Goal: Book appointment/travel/reservation

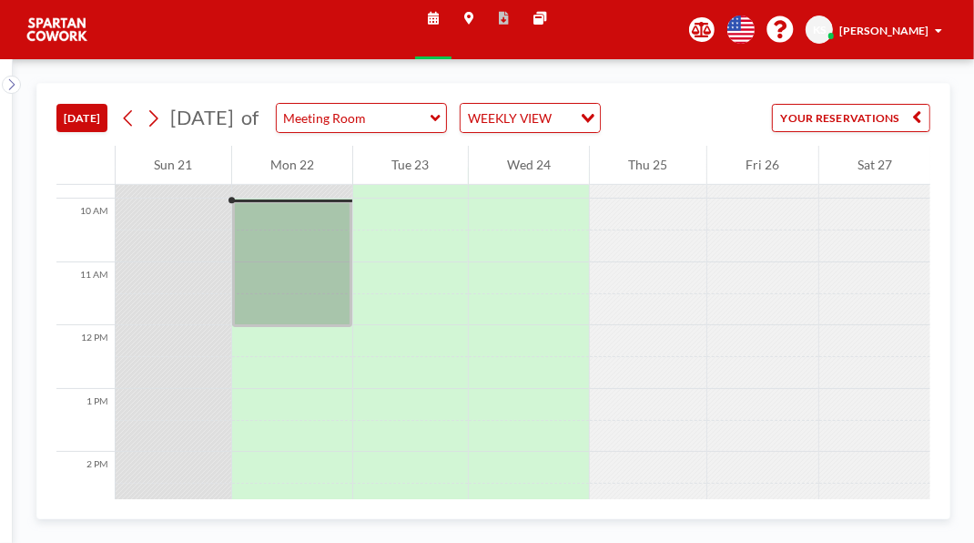
scroll to position [648, 0]
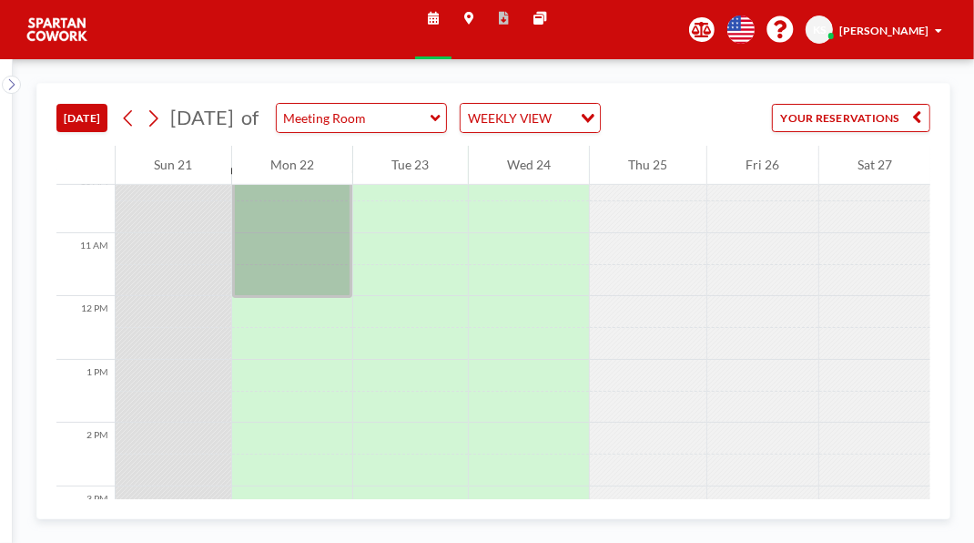
click at [309, 298] on div at bounding box center [292, 234] width 121 height 127
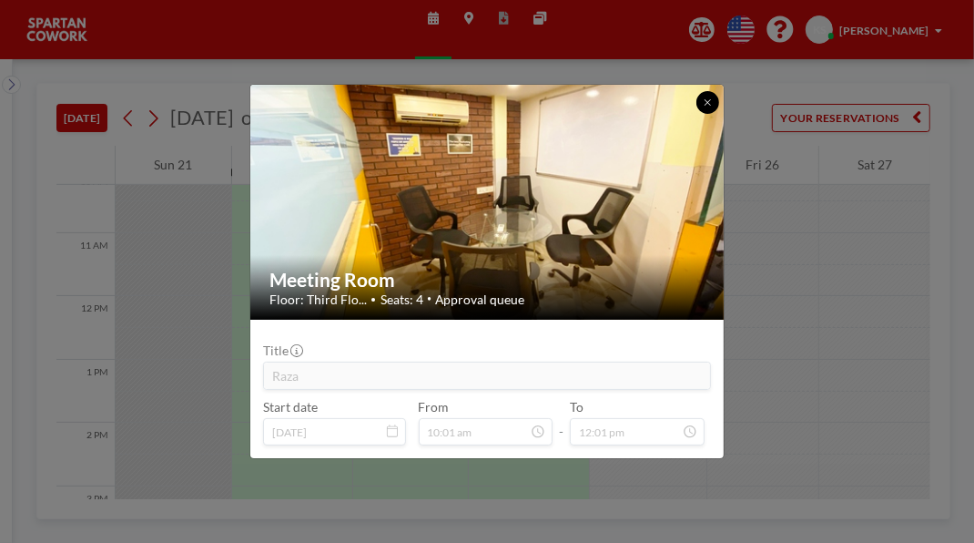
click at [718, 91] on button at bounding box center [707, 102] width 22 height 22
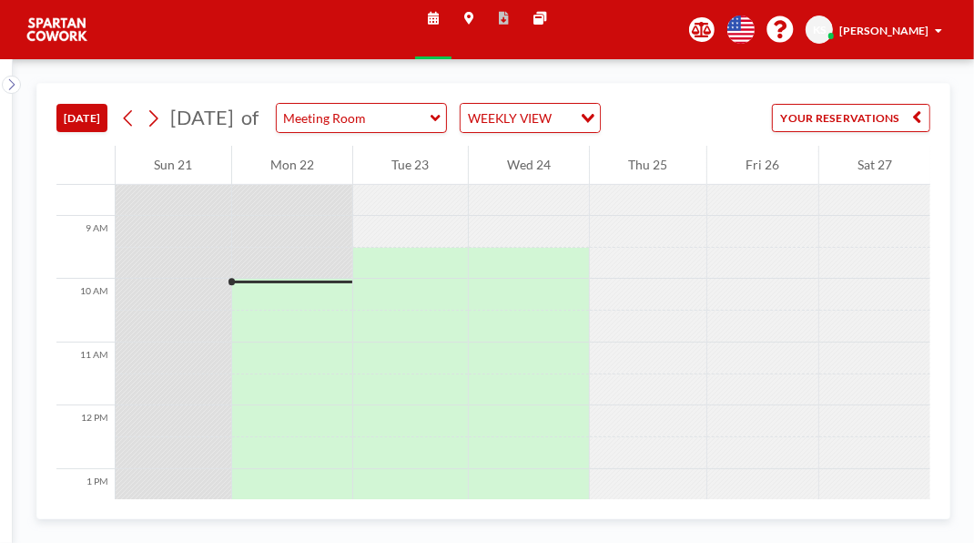
scroll to position [541, 0]
click at [289, 309] on div at bounding box center [292, 293] width 121 height 32
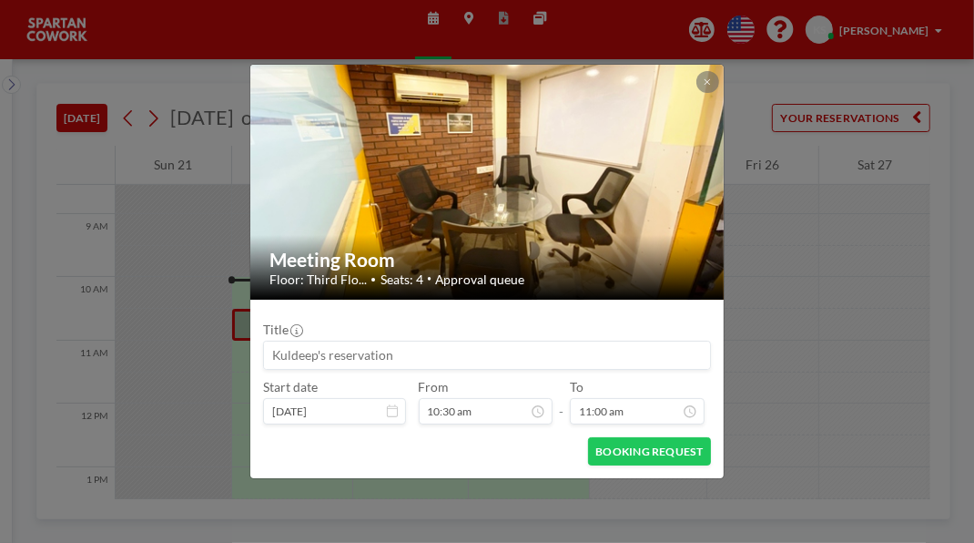
click at [718, 71] on button at bounding box center [707, 82] width 22 height 22
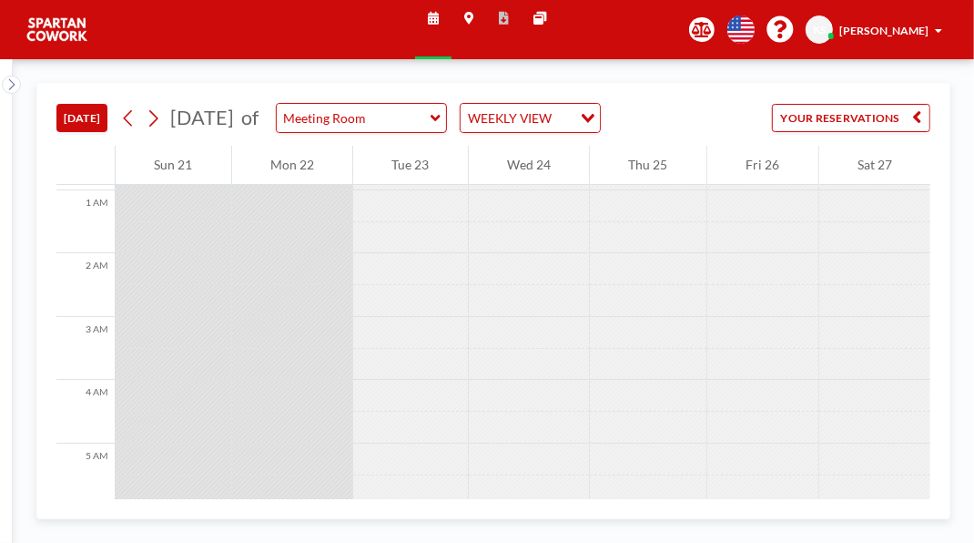
scroll to position [0, 0]
click at [887, 132] on button "YOUR RESERVATIONS" at bounding box center [851, 118] width 158 height 28
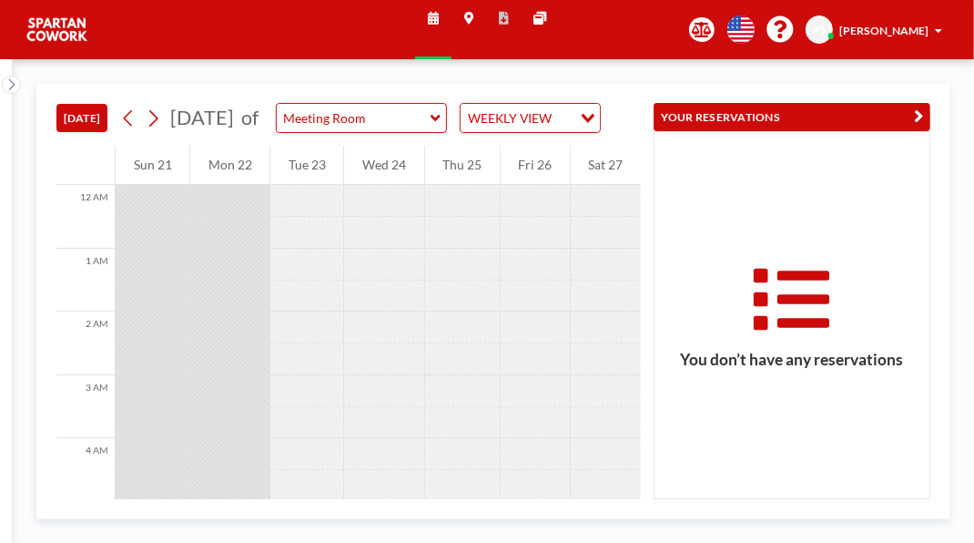
click at [914, 127] on icon "button" at bounding box center [918, 116] width 9 height 19
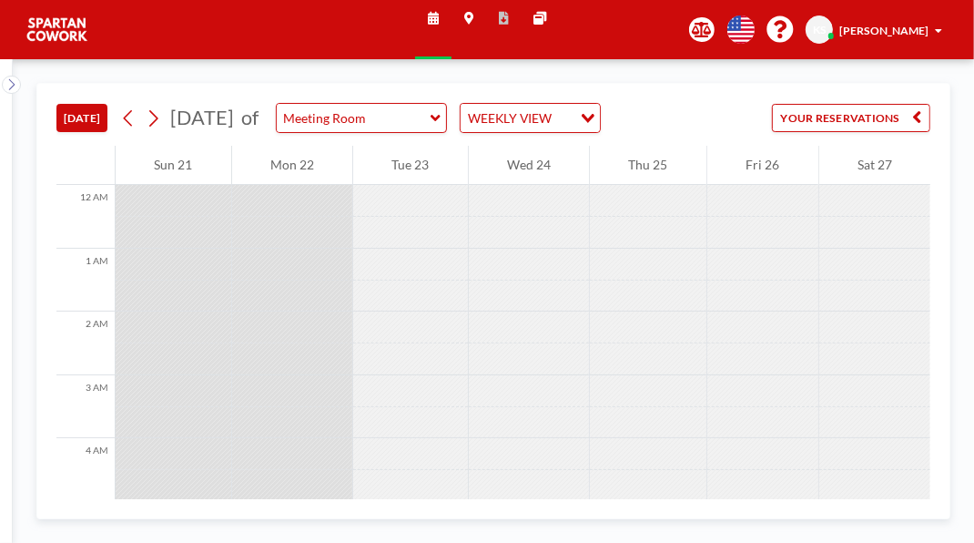
click at [431, 132] on input "Meeting Room" at bounding box center [354, 118] width 154 height 28
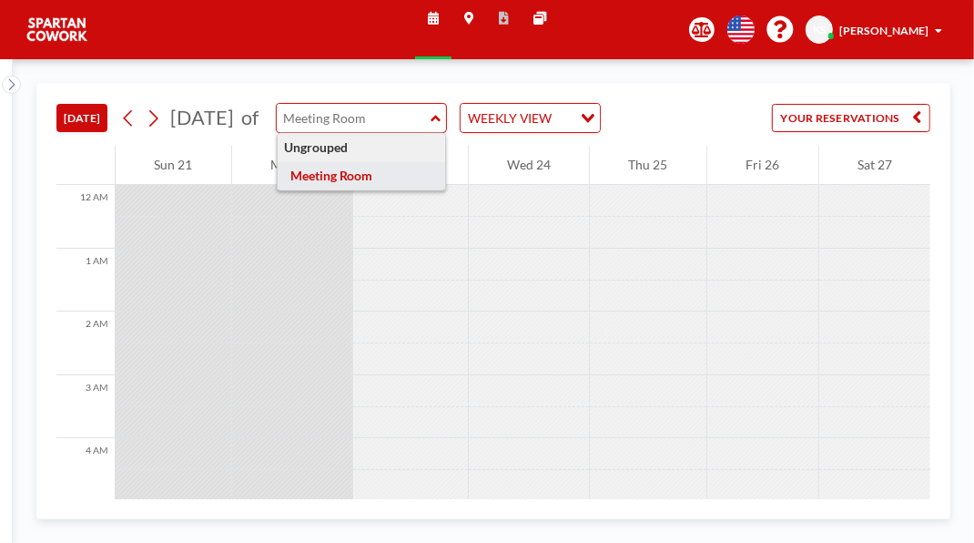
click at [878, 94] on div "TODAY September 2025 of Ungrouped Meeting Room WEEKLY VIEW Loading... YOUR RESE…" at bounding box center [493, 115] width 874 height 62
type input "Meeting Room"
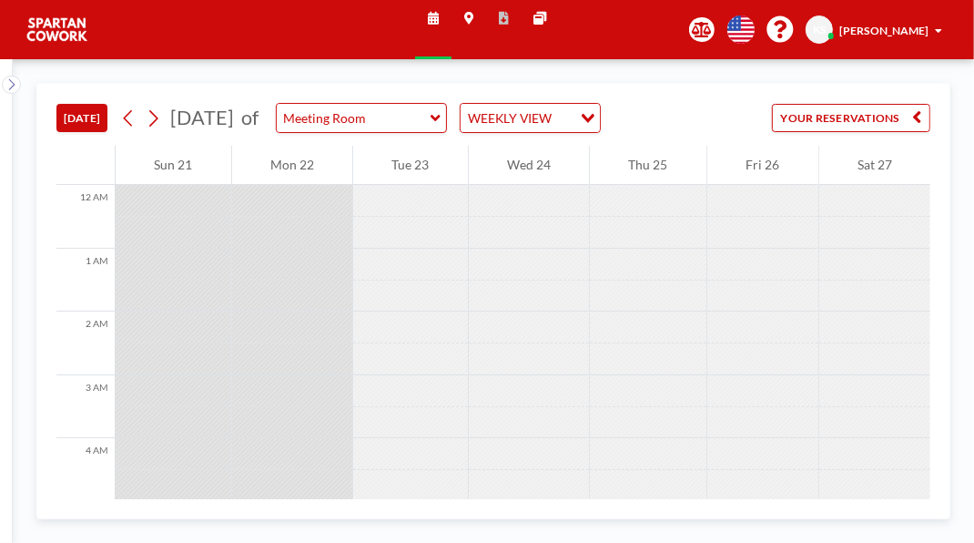
click at [101, 132] on button "[DATE]" at bounding box center [81, 118] width 51 height 28
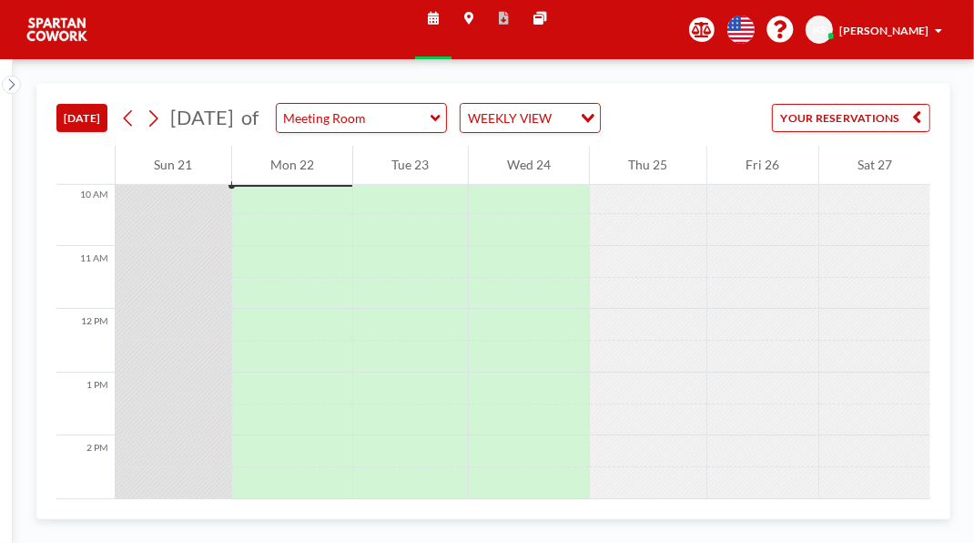
scroll to position [643, 0]
click at [277, 207] on div at bounding box center [292, 191] width 121 height 32
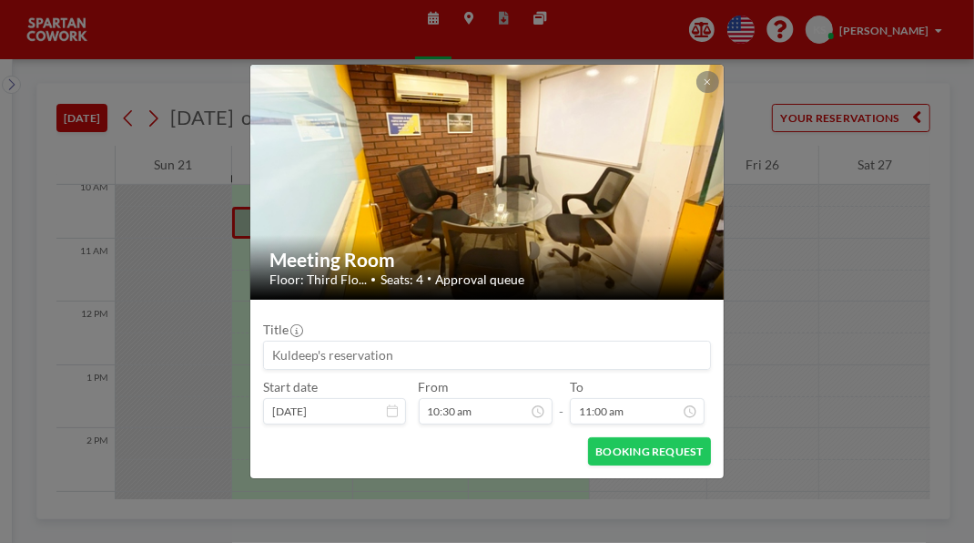
click at [711, 79] on icon at bounding box center [708, 82] width 6 height 6
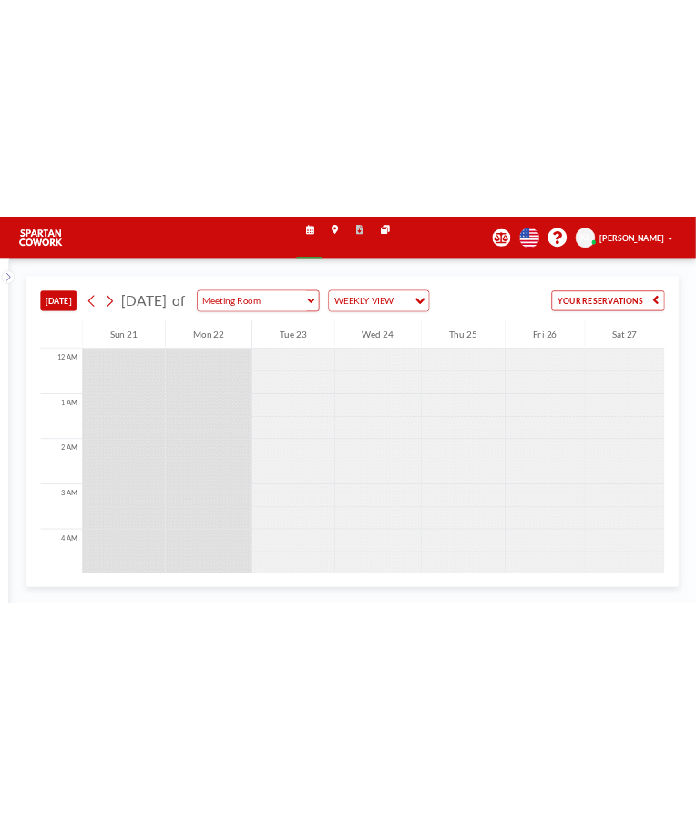
scroll to position [648, 0]
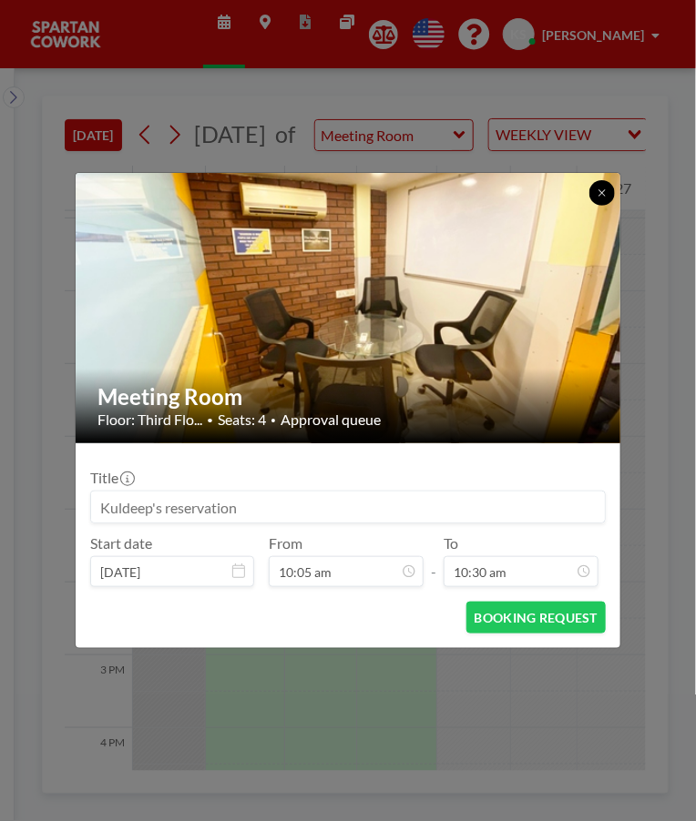
click at [598, 195] on icon at bounding box center [601, 193] width 11 height 11
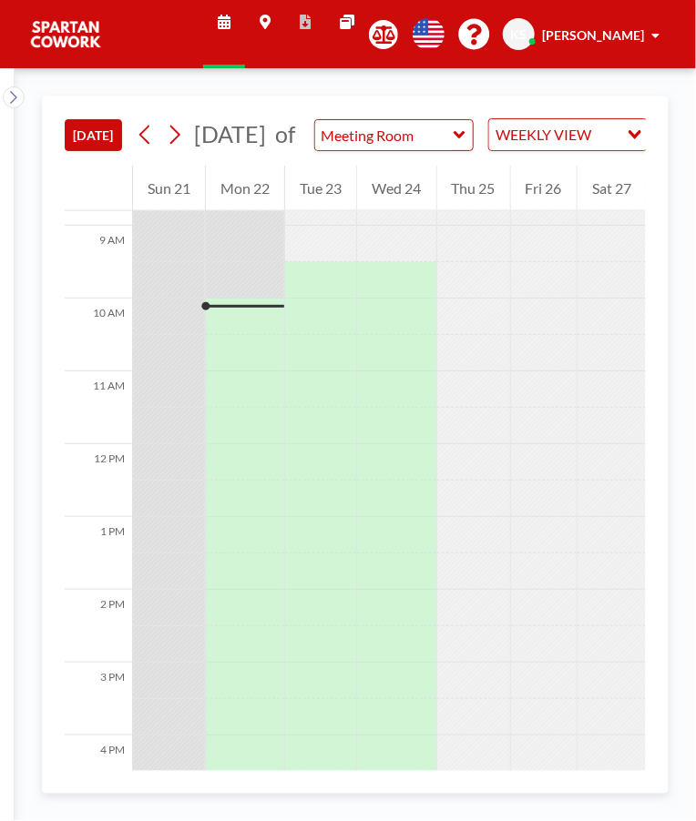
scroll to position [612, 0]
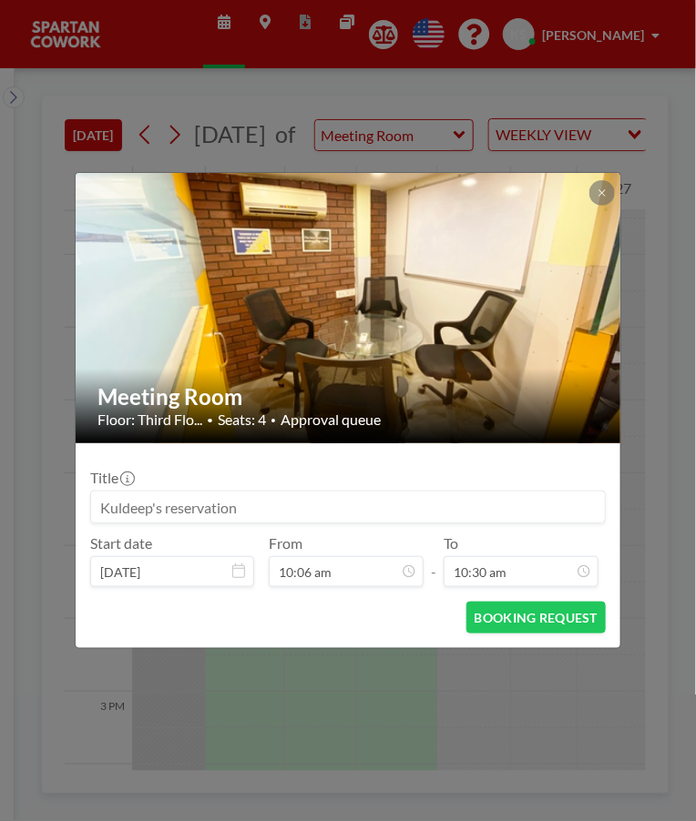
click at [598, 192] on icon at bounding box center [601, 193] width 11 height 11
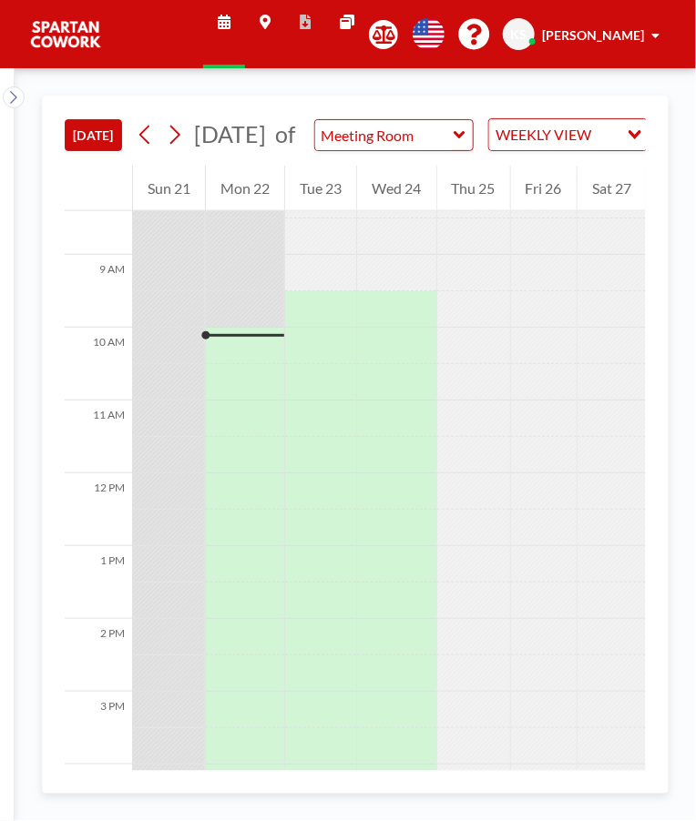
click at [254, 328] on div at bounding box center [245, 309] width 78 height 36
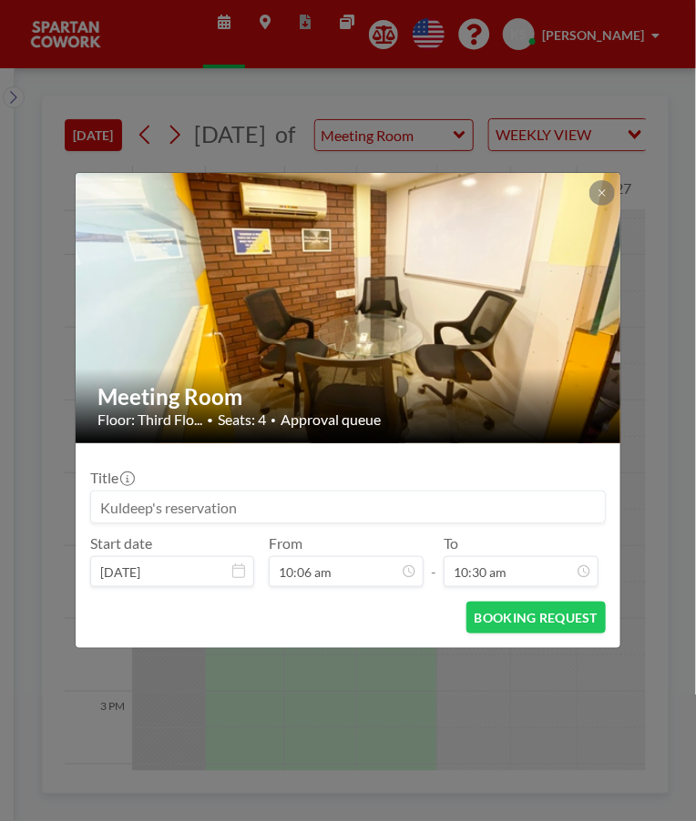
click at [594, 189] on button at bounding box center [601, 192] width 25 height 25
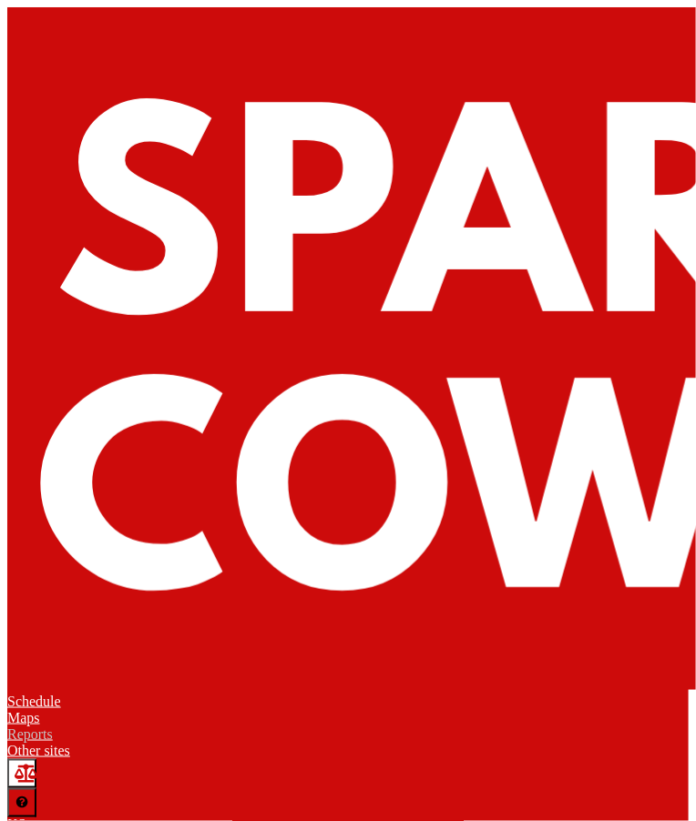
scroll to position [692, 0]
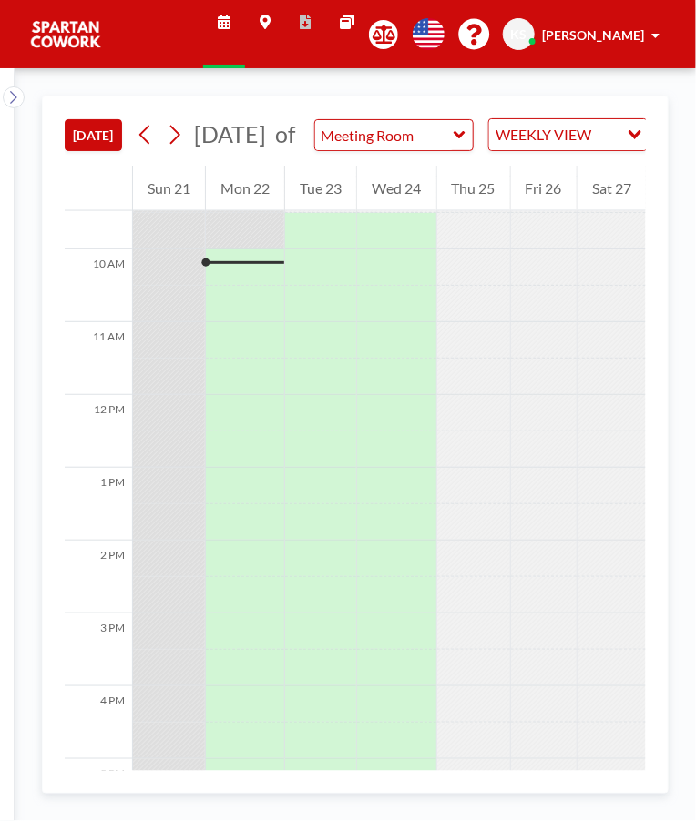
scroll to position [692, 0]
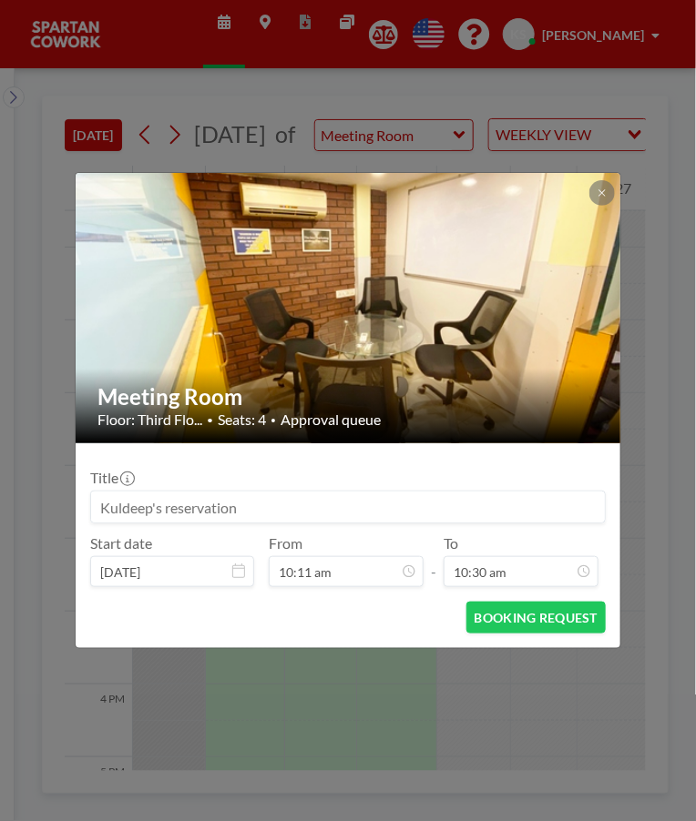
click at [613, 204] on div at bounding box center [601, 192] width 25 height 25
click at [605, 185] on button at bounding box center [601, 192] width 25 height 25
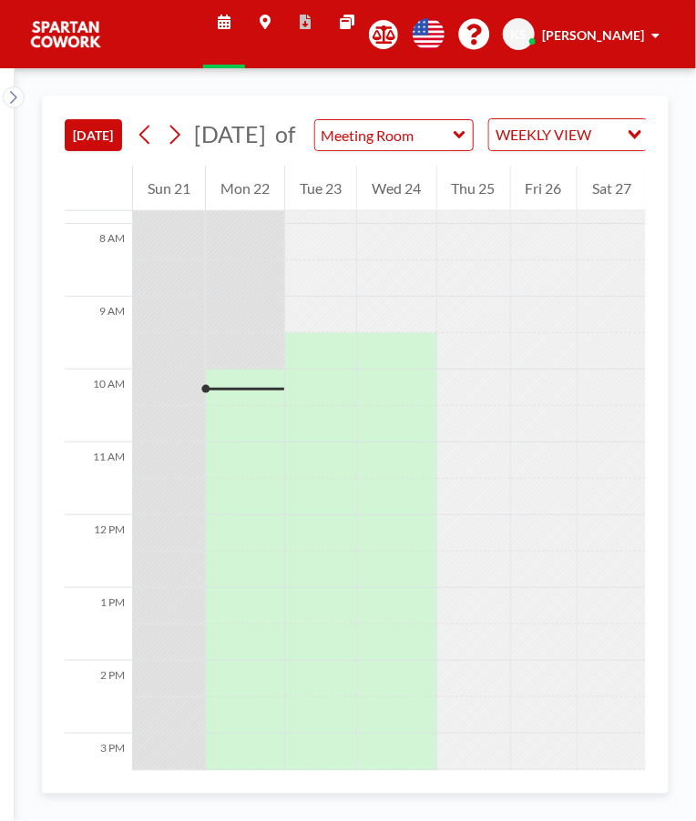
scroll to position [570, 0]
click at [258, 391] on div at bounding box center [245, 389] width 78 height 3
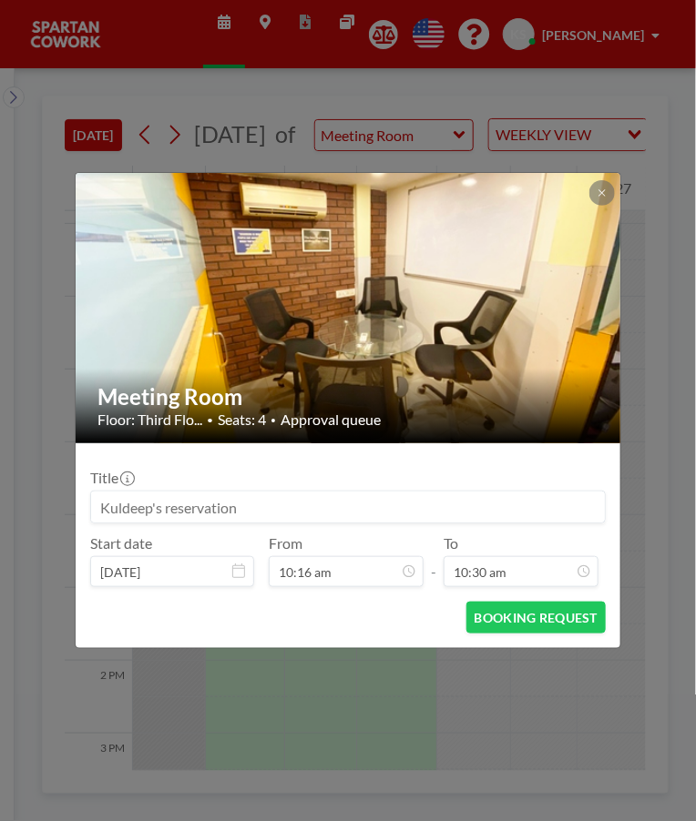
click at [599, 183] on button at bounding box center [601, 192] width 25 height 25
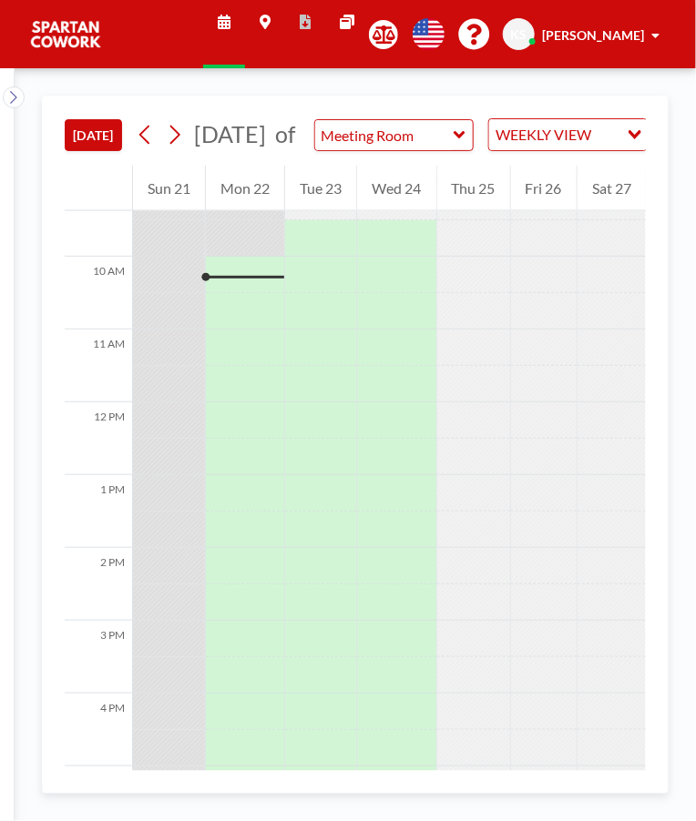
scroll to position [692, 0]
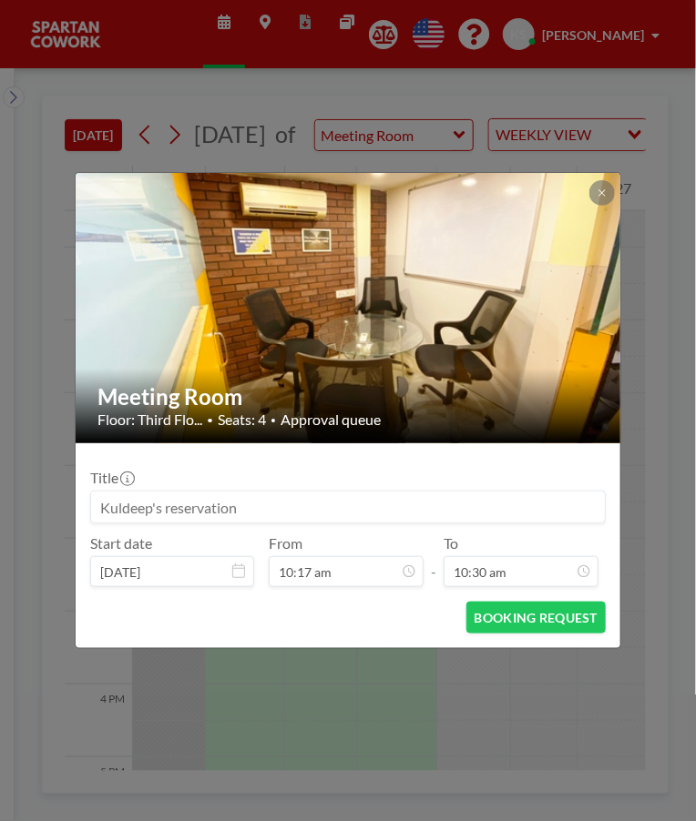
click at [594, 194] on button at bounding box center [601, 192] width 25 height 25
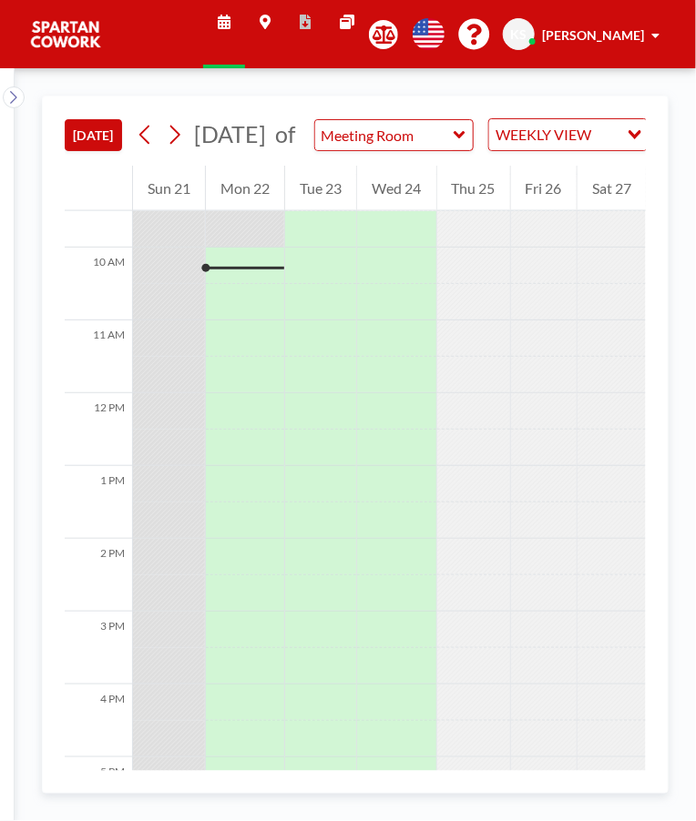
click at [265, 284] on div at bounding box center [245, 266] width 78 height 36
click at [251, 269] on div at bounding box center [245, 268] width 78 height 3
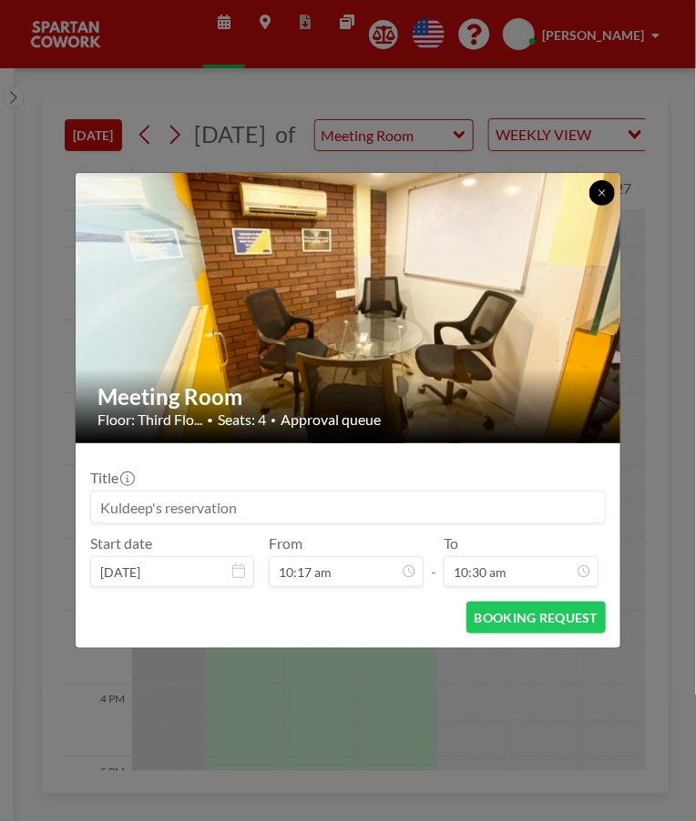
click at [601, 193] on icon at bounding box center [601, 192] width 6 height 6
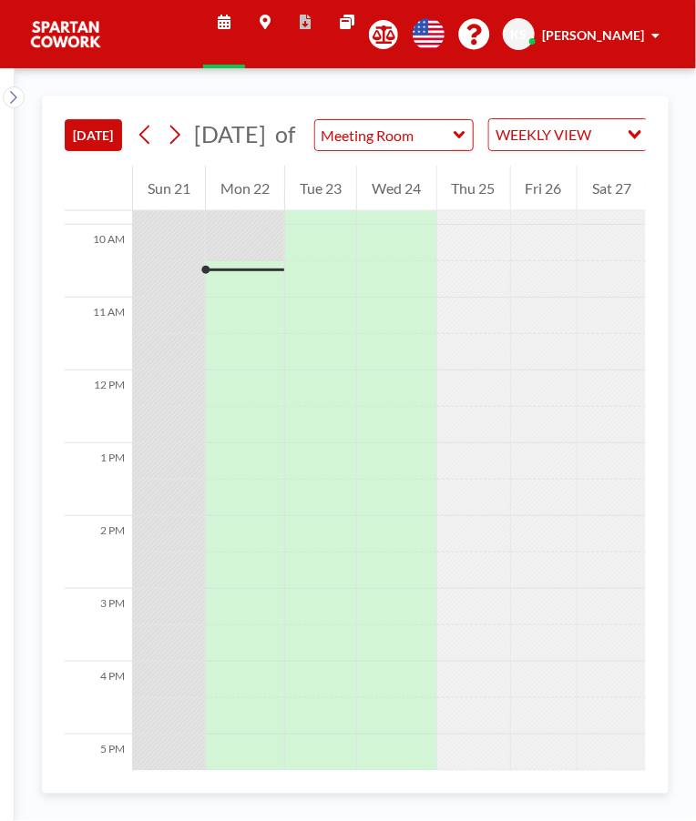
scroll to position [728, 0]
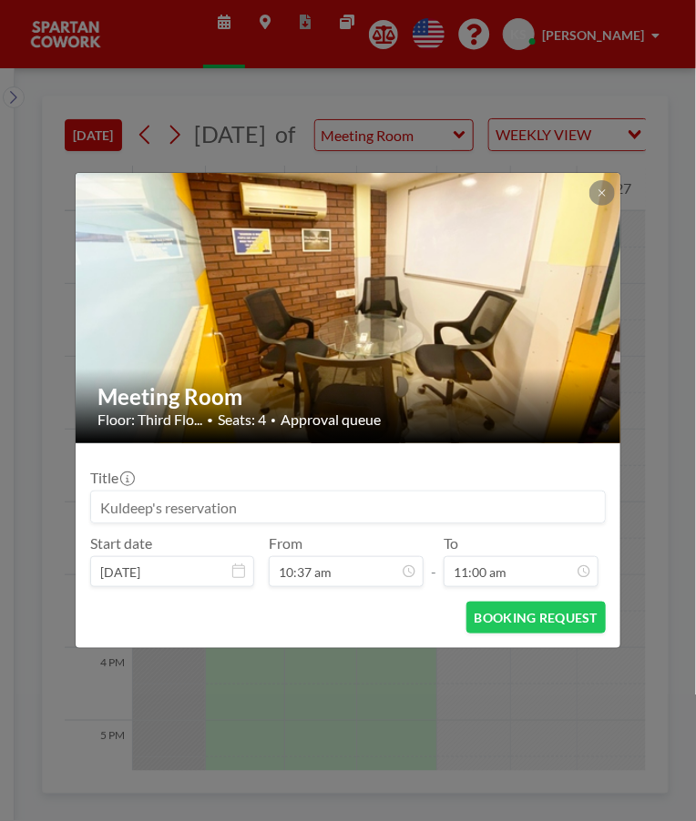
click at [601, 190] on icon at bounding box center [601, 193] width 11 height 11
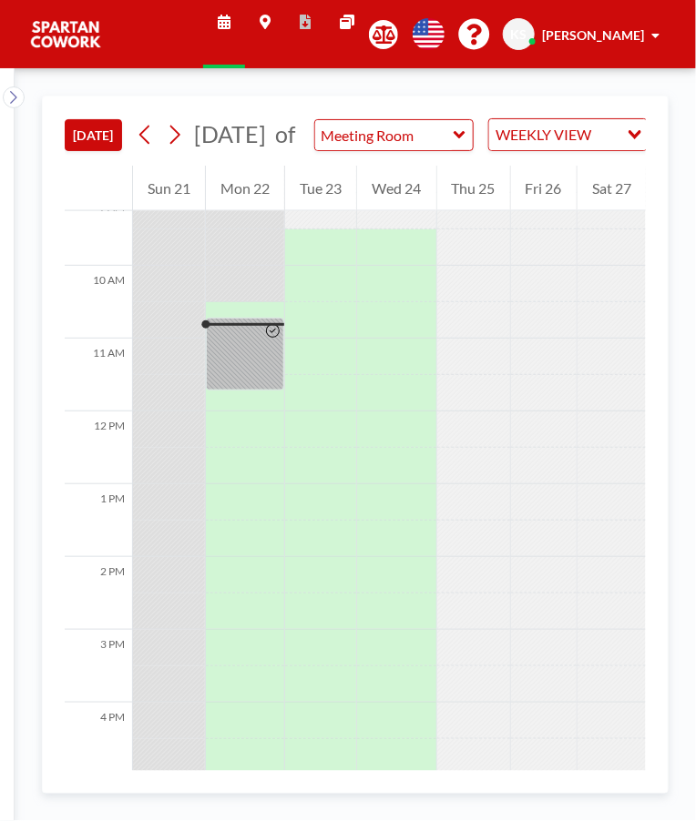
scroll to position [728, 0]
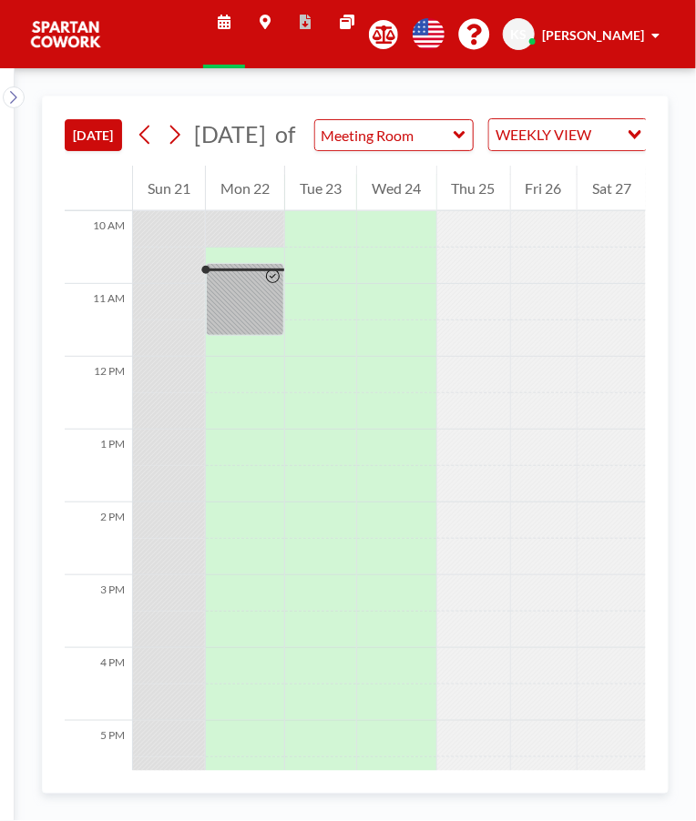
click at [249, 331] on div at bounding box center [245, 299] width 78 height 73
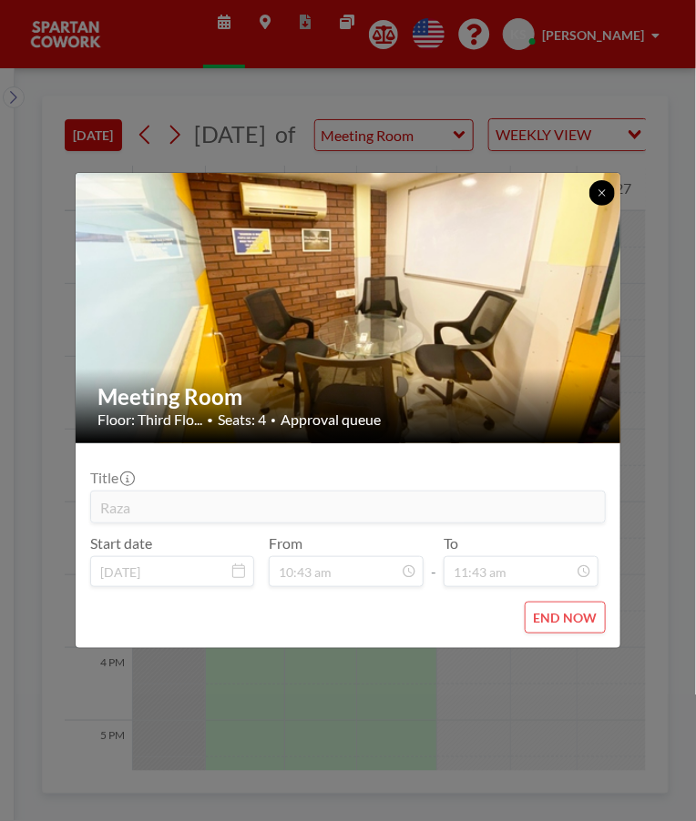
click at [601, 193] on icon at bounding box center [601, 192] width 6 height 6
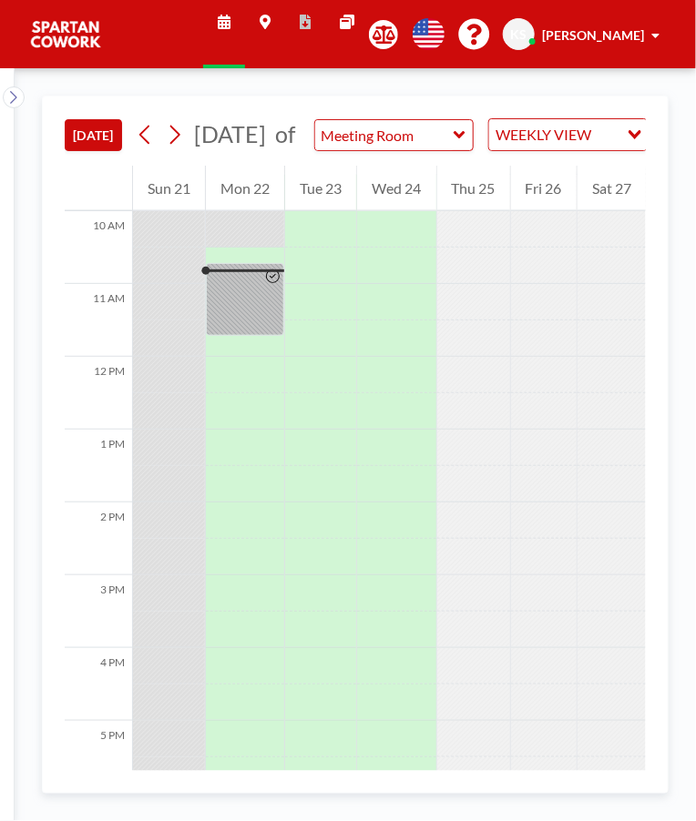
click at [240, 328] on div at bounding box center [245, 299] width 78 height 73
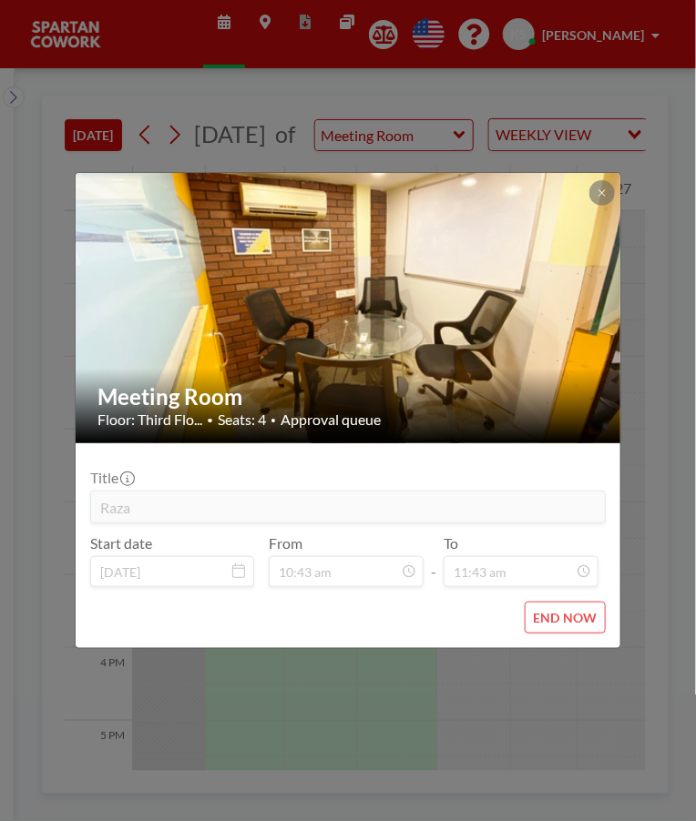
click at [598, 186] on button at bounding box center [601, 192] width 25 height 25
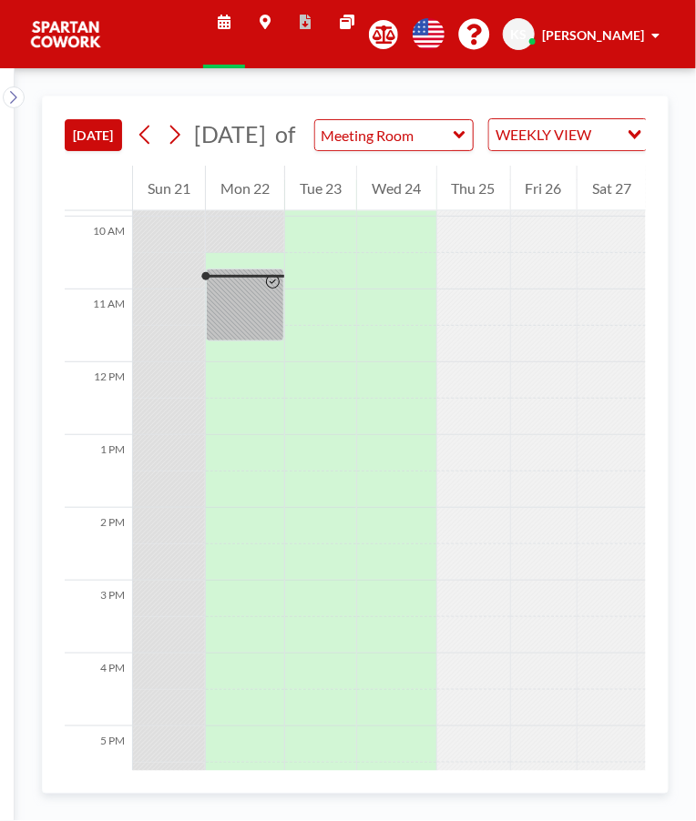
scroll to position [724, 0]
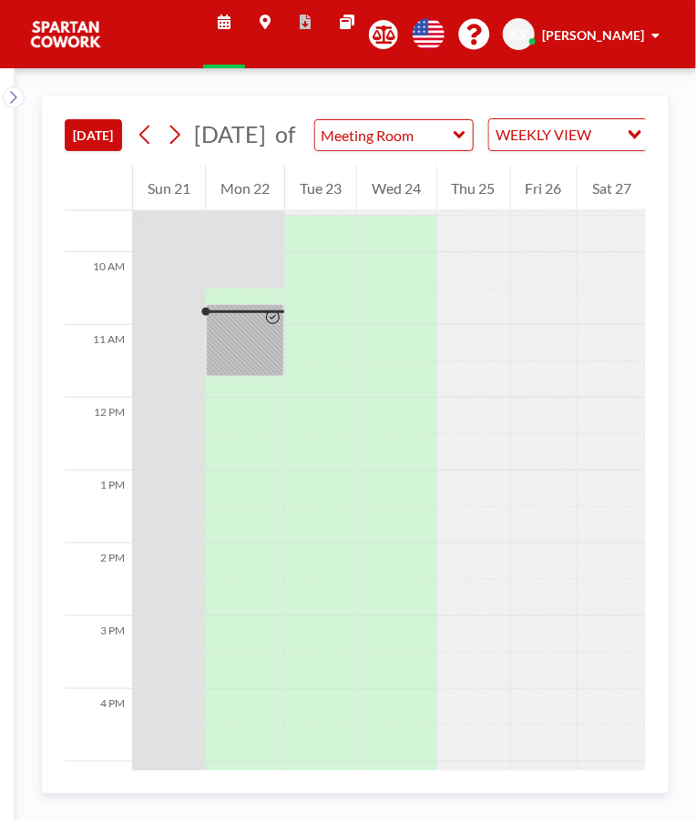
scroll to position [728, 0]
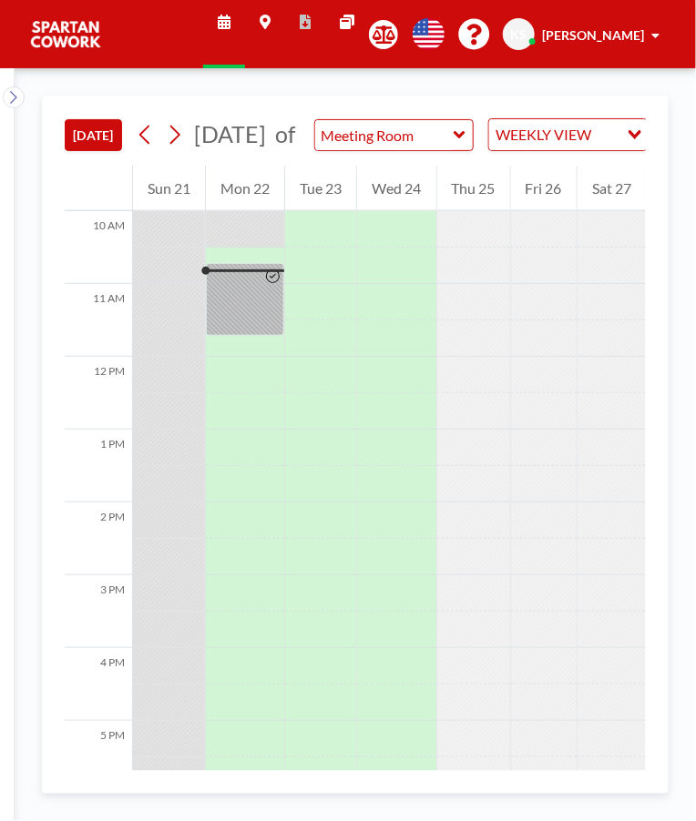
click at [267, 330] on div at bounding box center [272, 299] width 21 height 71
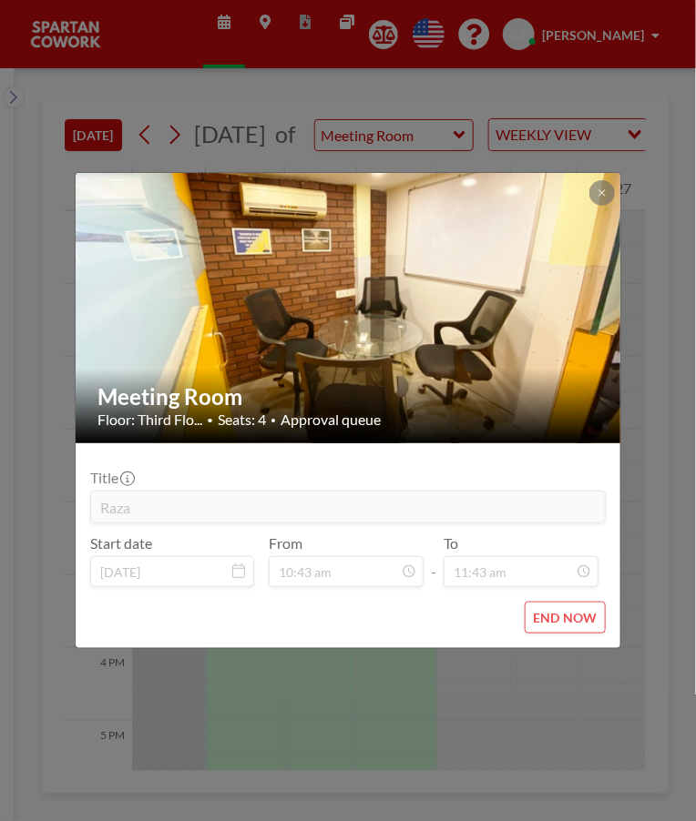
click at [601, 193] on icon at bounding box center [601, 192] width 6 height 6
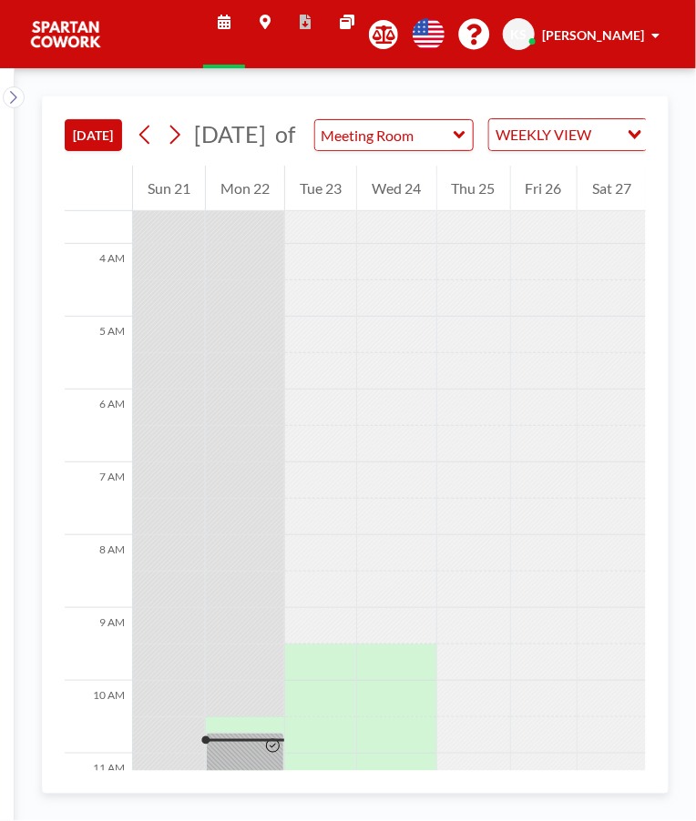
scroll to position [0, 0]
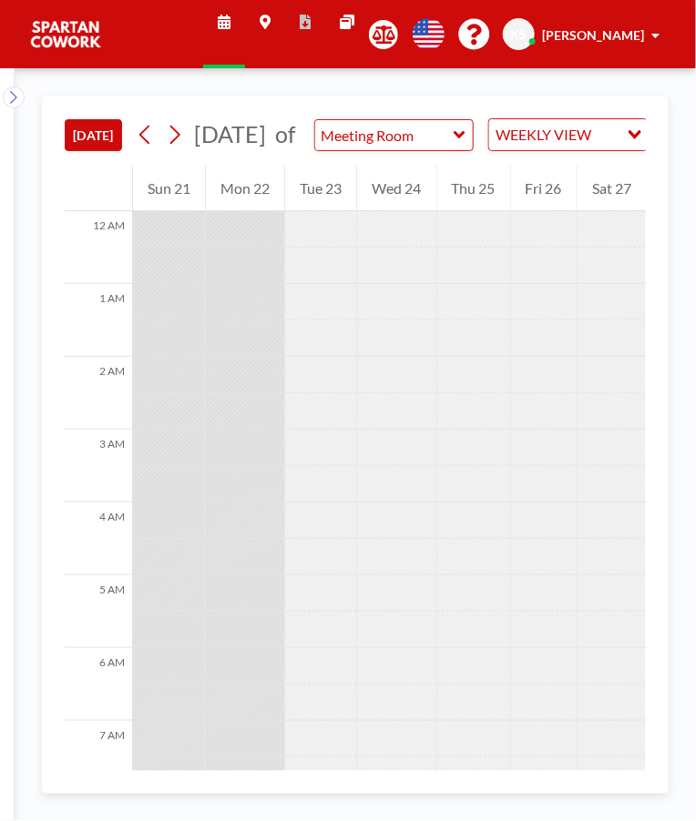
click at [530, 648] on div at bounding box center [544, 630] width 66 height 36
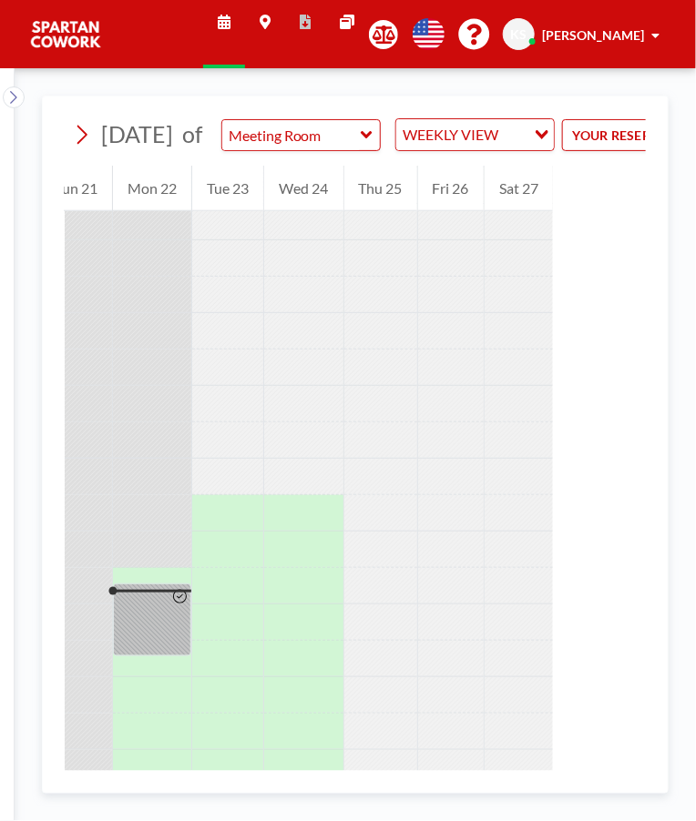
scroll to position [0, 230]
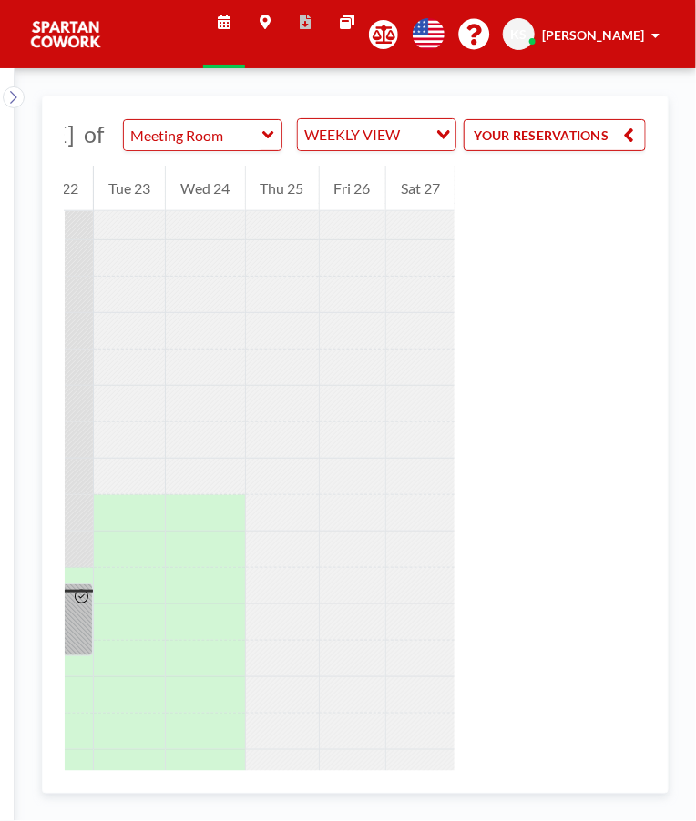
click at [603, 151] on button "YOUR RESERVATIONS" at bounding box center [554, 135] width 182 height 32
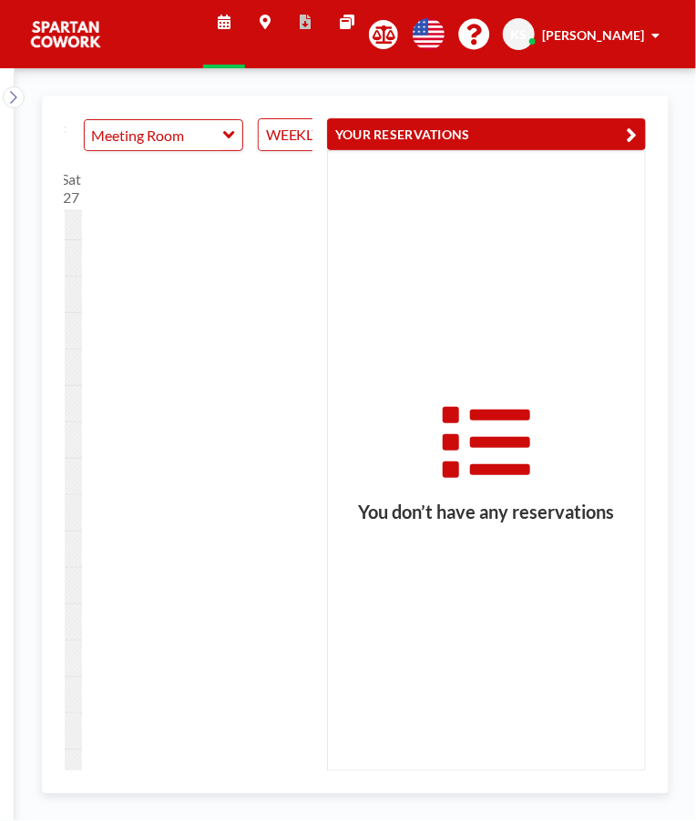
click at [621, 124] on button "YOUR RESERVATIONS" at bounding box center [486, 134] width 319 height 32
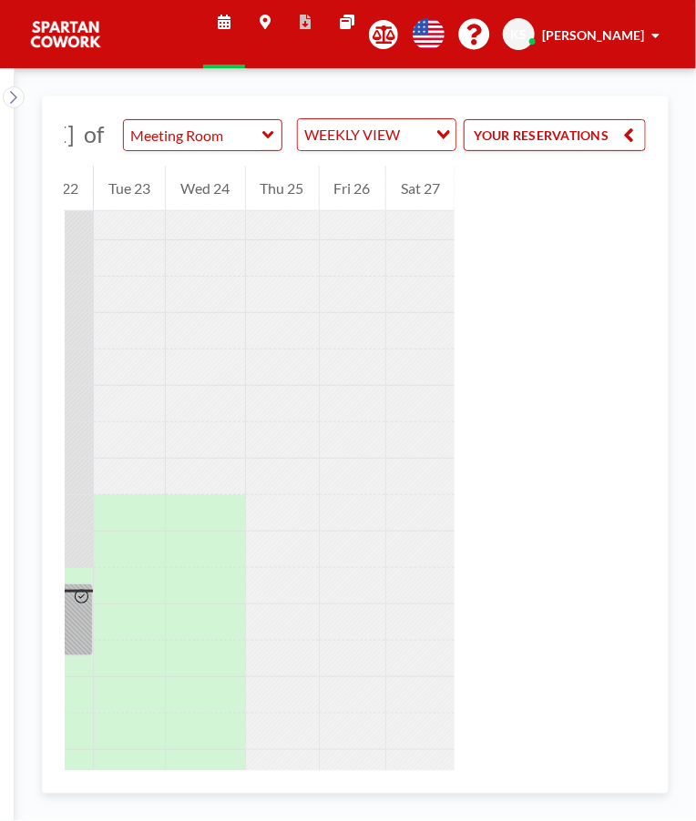
click at [265, 138] on icon at bounding box center [267, 134] width 11 height 7
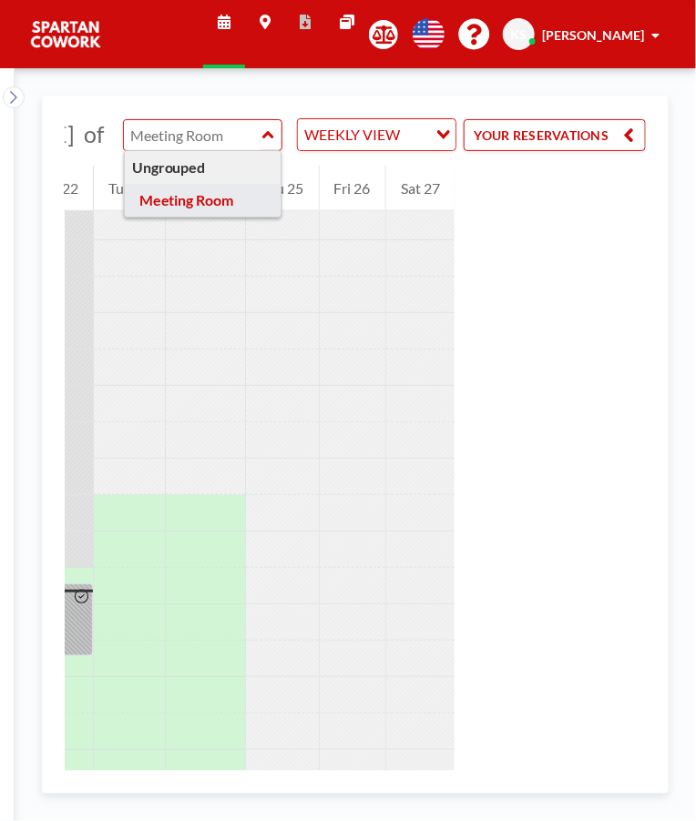
type input "Meeting Room"
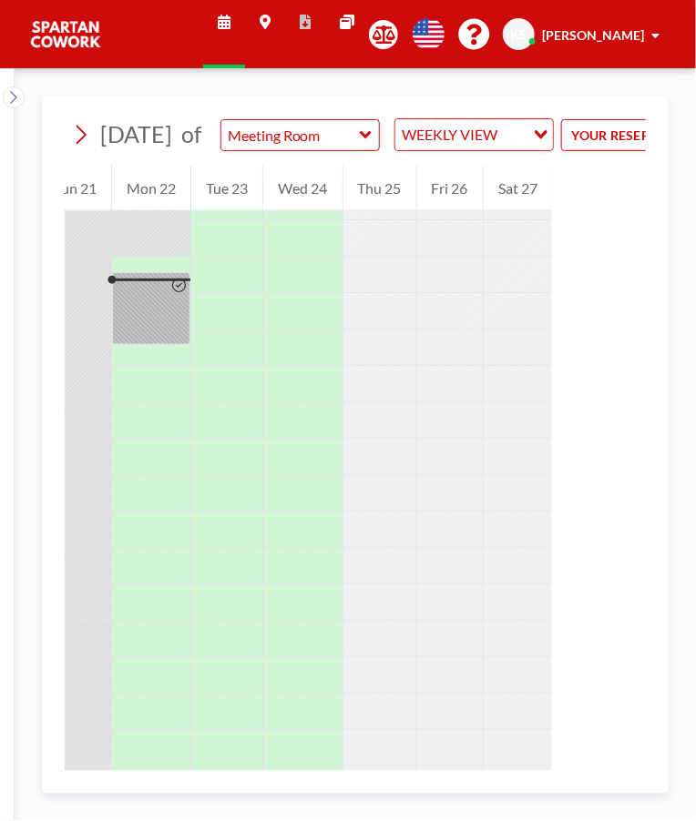
scroll to position [0, 0]
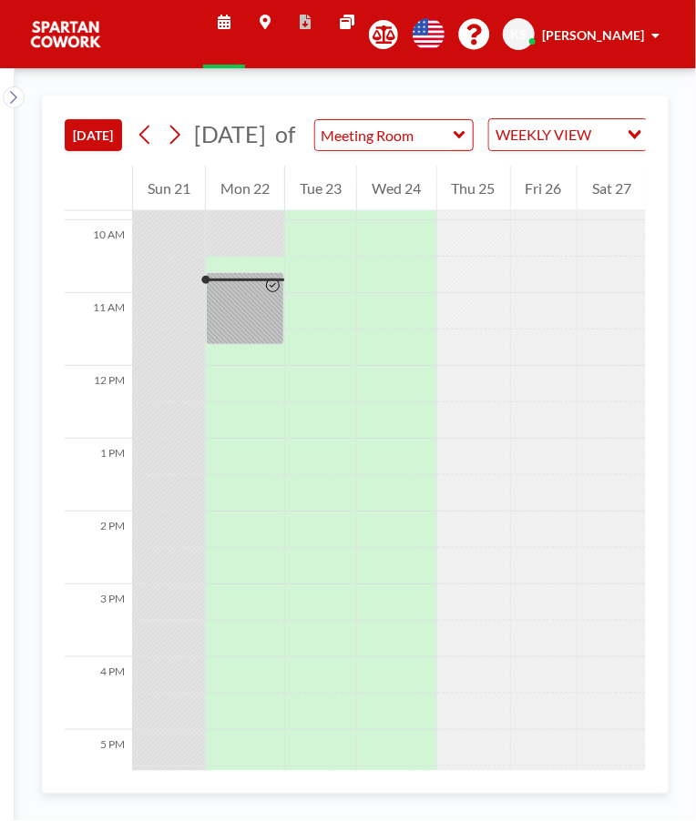
click at [255, 336] on div at bounding box center [245, 308] width 78 height 73
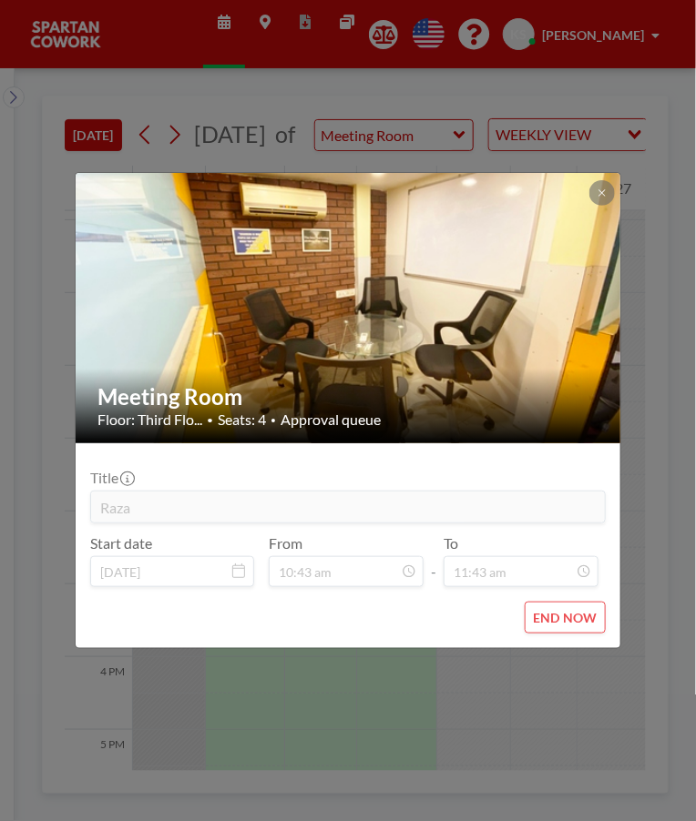
click at [601, 193] on icon at bounding box center [601, 192] width 6 height 6
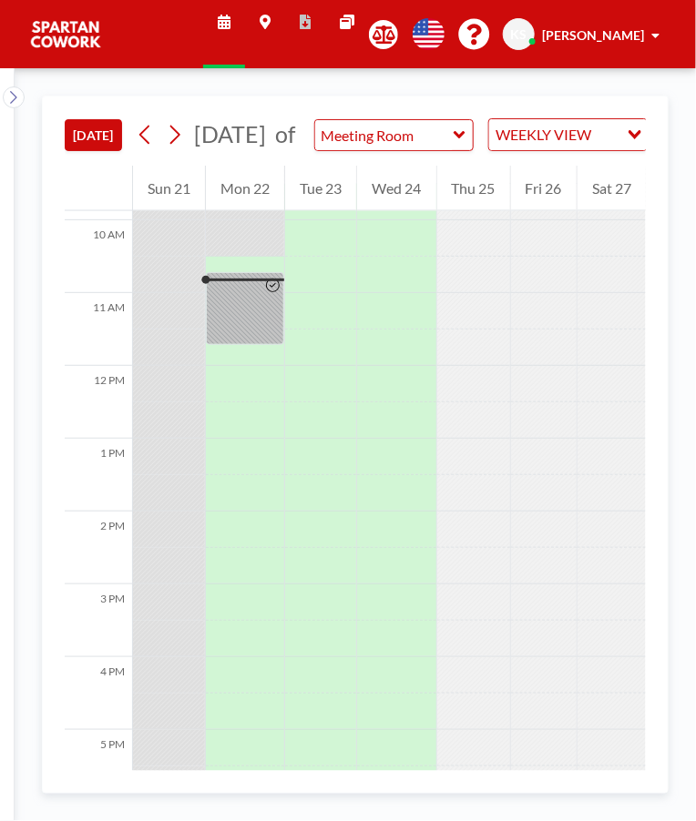
click at [602, 193] on div "Sat 27" at bounding box center [611, 189] width 68 height 46
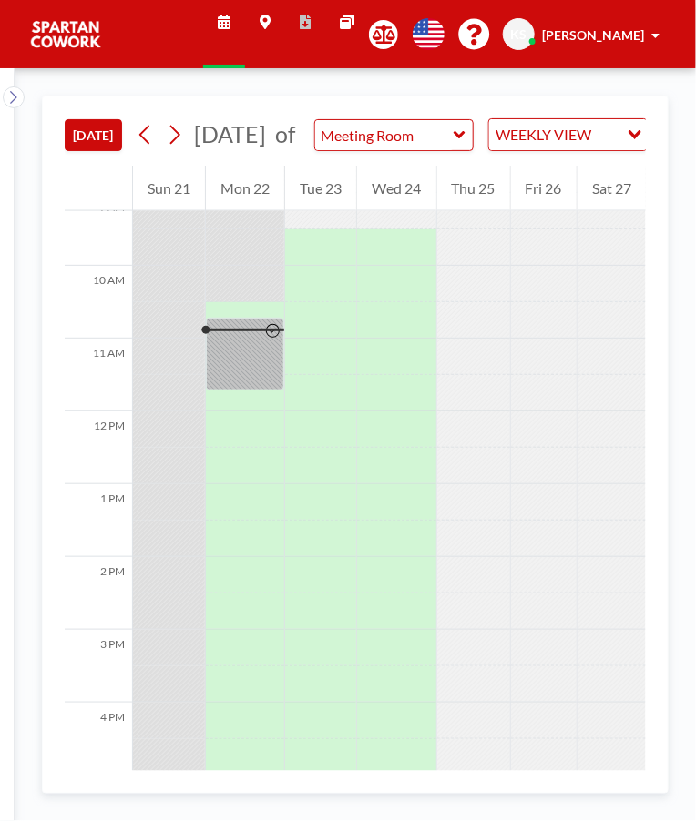
scroll to position [728, 0]
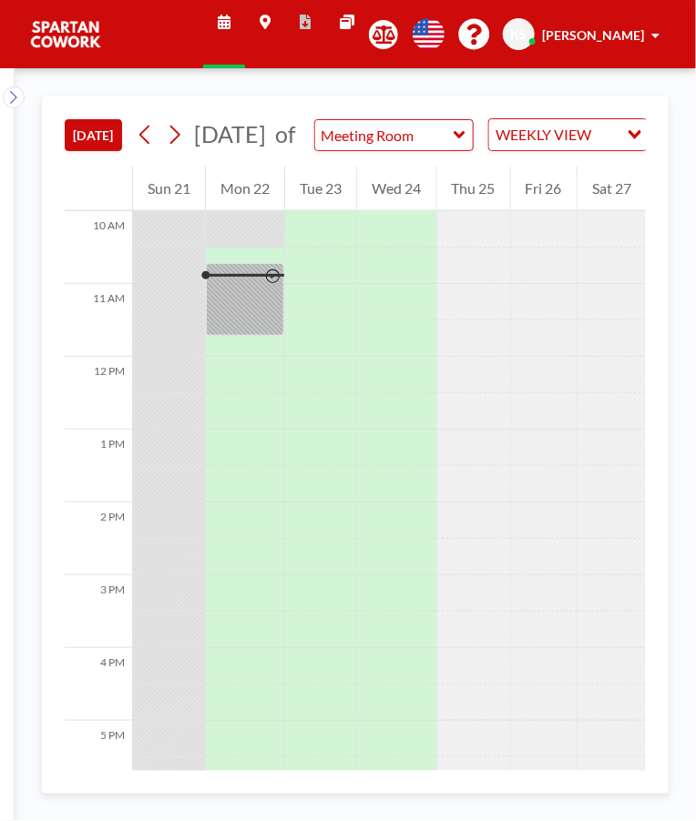
click at [264, 335] on div at bounding box center [272, 299] width 21 height 71
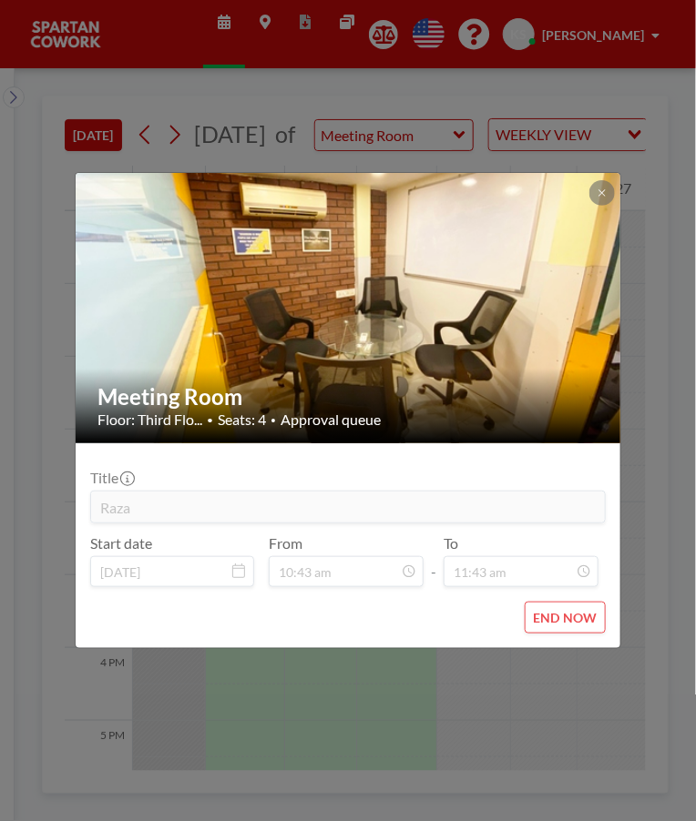
click at [594, 196] on button at bounding box center [601, 192] width 25 height 25
